Goal: Unclear

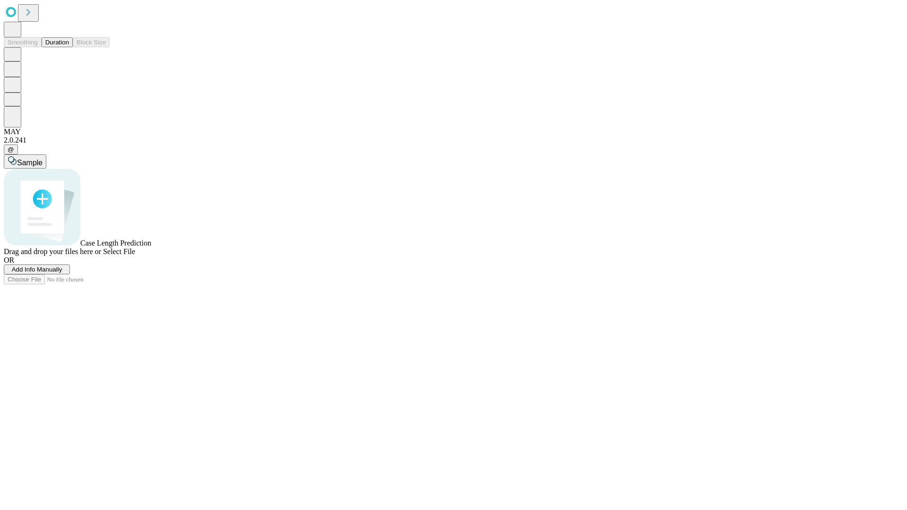
click at [69, 47] on button "Duration" at bounding box center [57, 42] width 31 height 10
click at [135, 256] on span "Select File" at bounding box center [119, 252] width 32 height 8
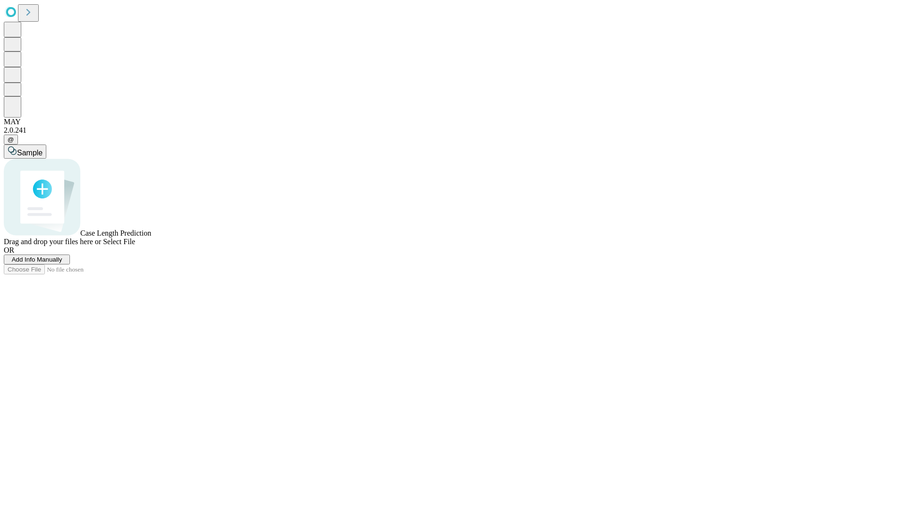
click at [135, 246] on span "Select File" at bounding box center [119, 242] width 32 height 8
